Goal: Information Seeking & Learning: Learn about a topic

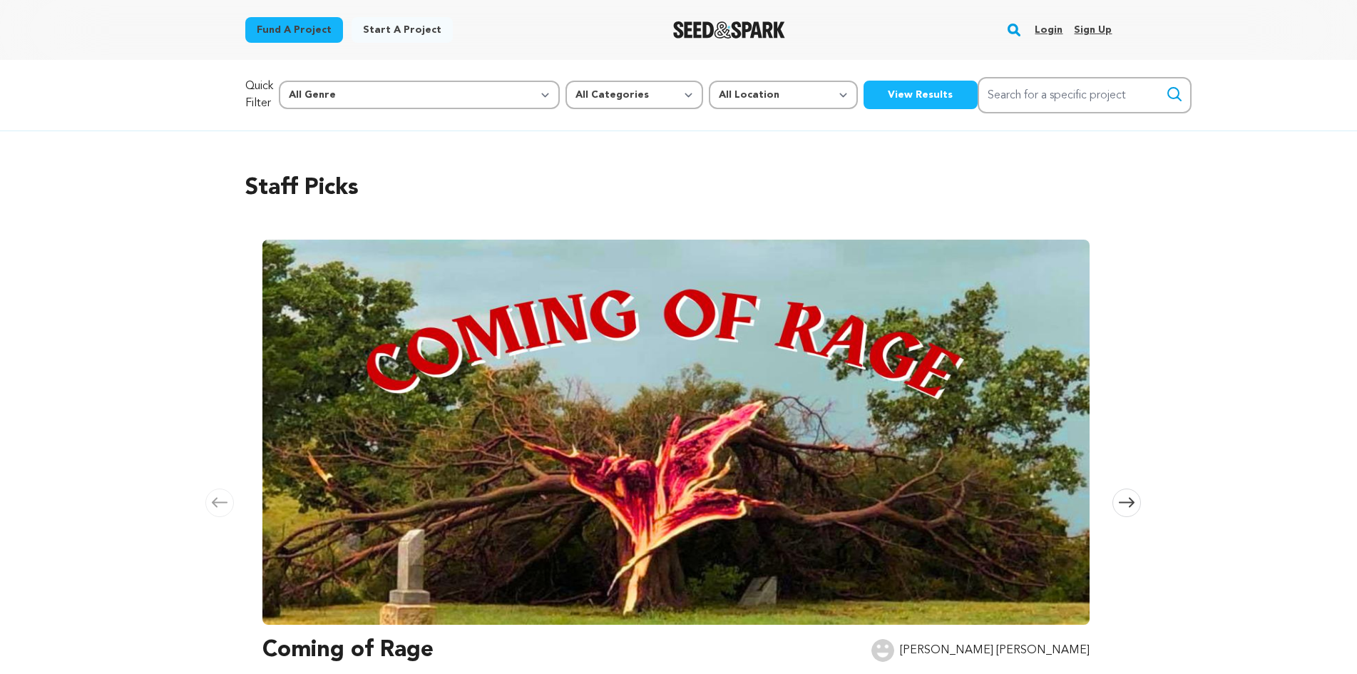
click at [1039, 30] on link "Login" at bounding box center [1048, 30] width 28 height 23
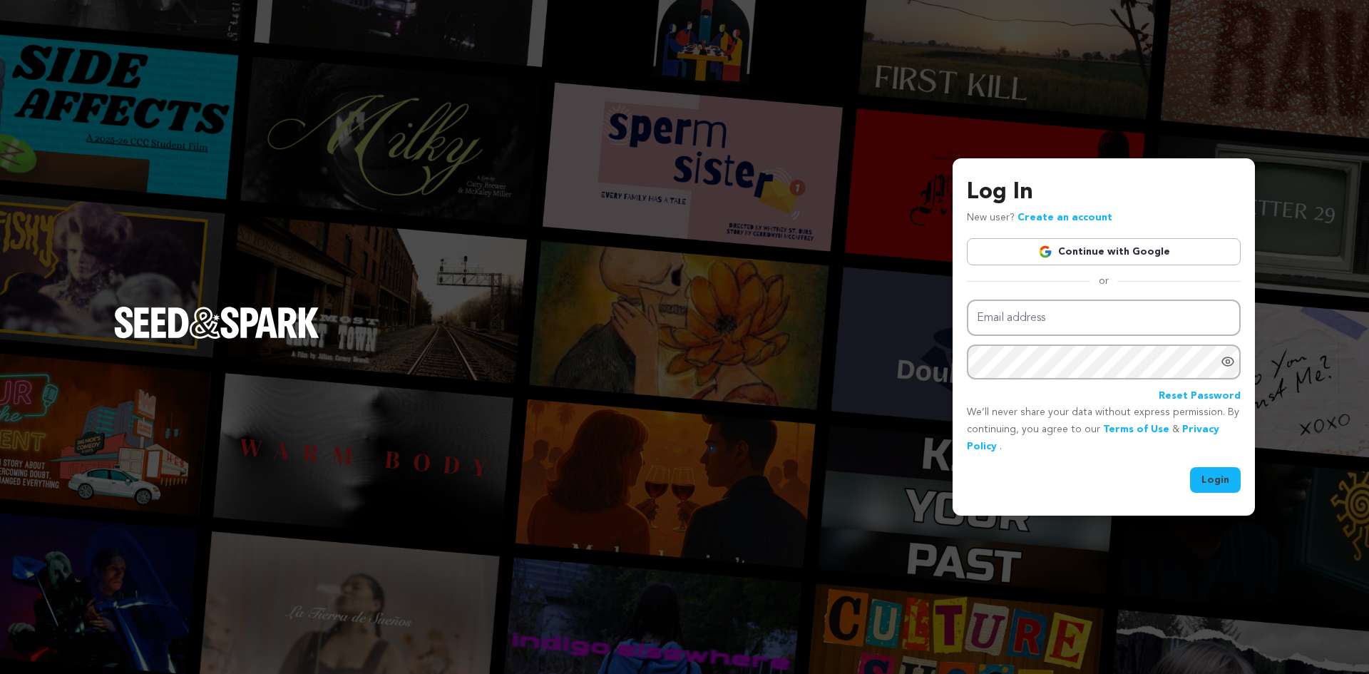
click at [1028, 245] on link "Continue with Google" at bounding box center [1104, 251] width 274 height 27
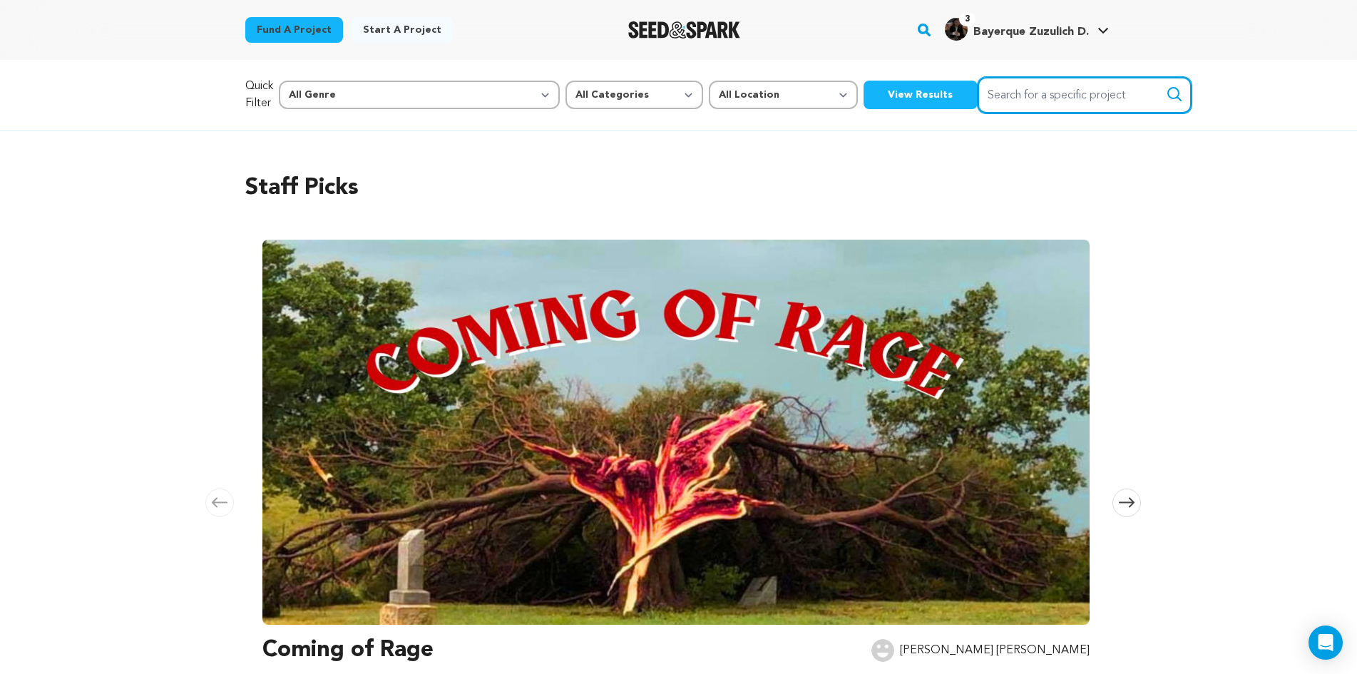
click at [977, 93] on input "Search for a specific project" at bounding box center [1084, 95] width 214 height 36
type input "nixie"
click at [1166, 94] on icon "submit" at bounding box center [1174, 94] width 17 height 17
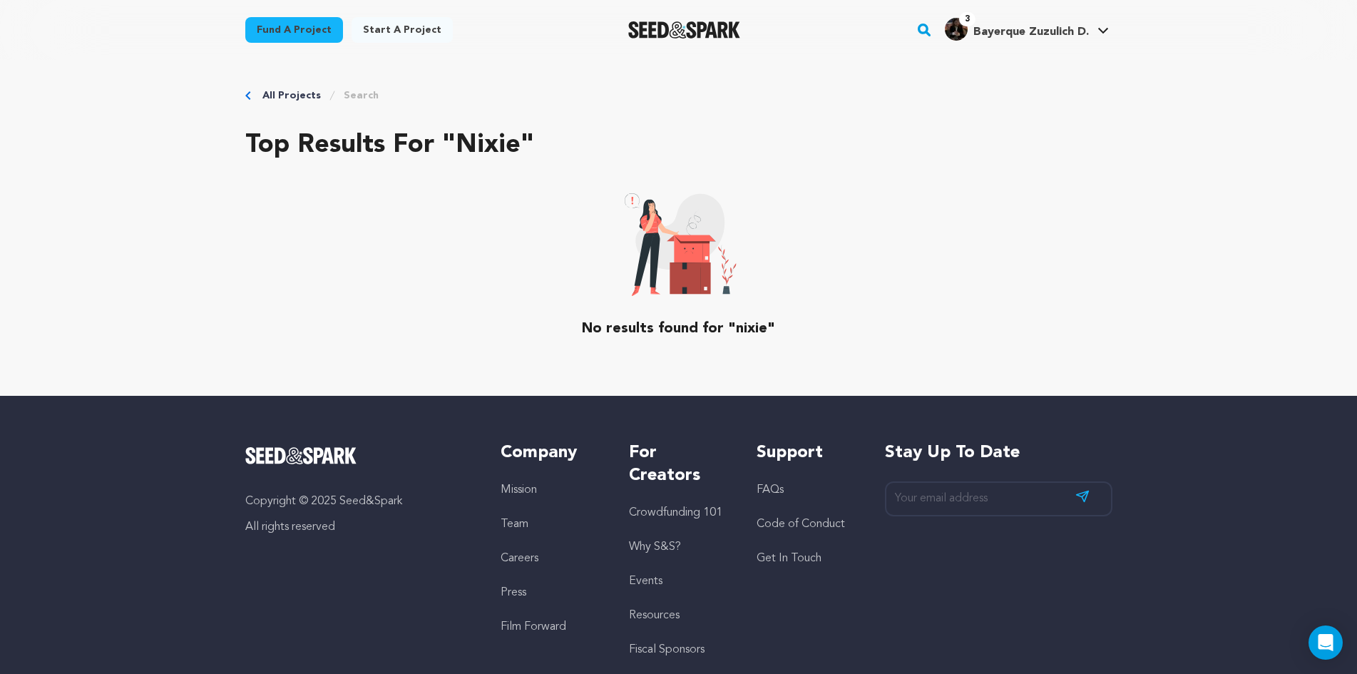
click at [360, 98] on link "Search" at bounding box center [361, 95] width 35 height 14
click at [927, 29] on rect "button" at bounding box center [923, 29] width 17 height 17
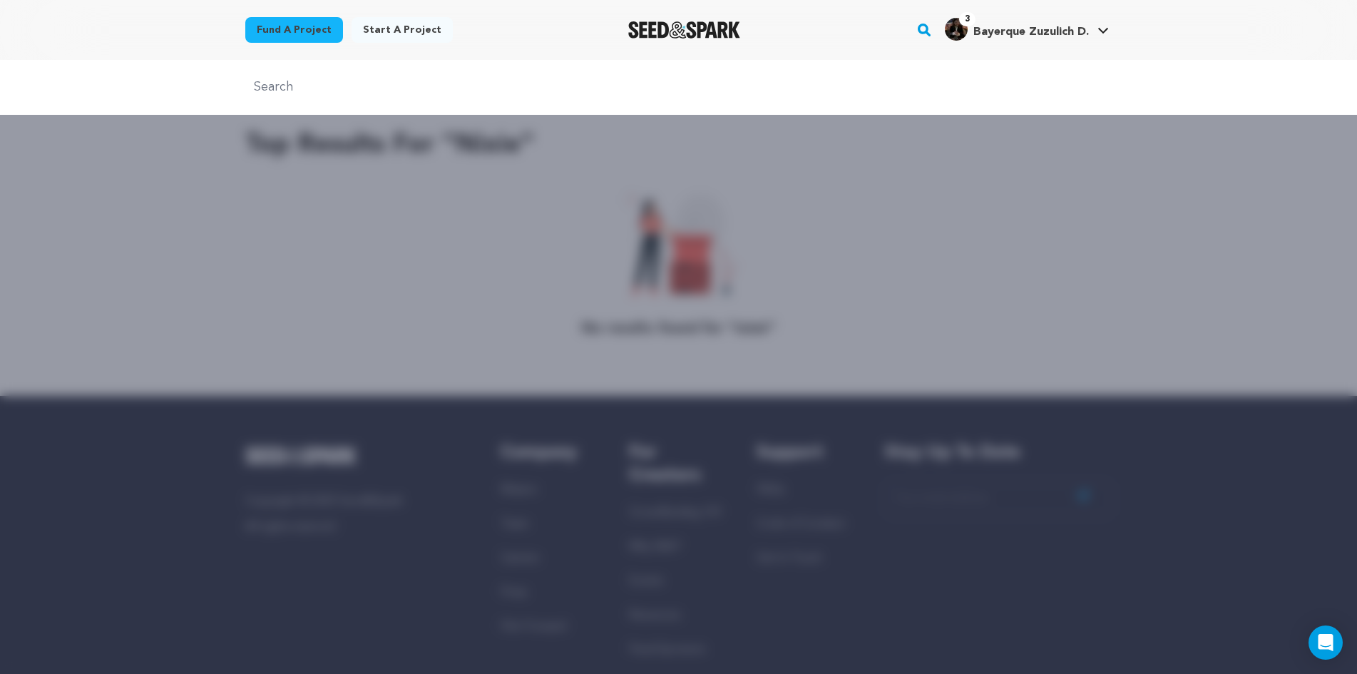
click at [429, 93] on input "text" at bounding box center [678, 87] width 867 height 21
type input "nixie"
